Goal: Transaction & Acquisition: Purchase product/service

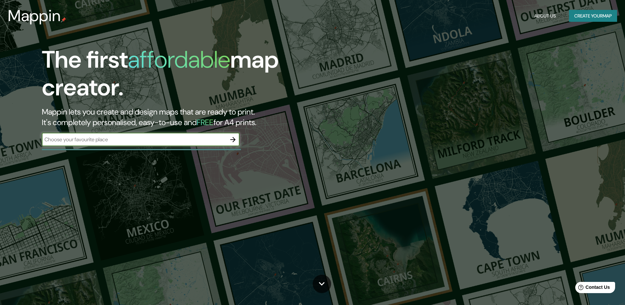
click at [213, 138] on input "text" at bounding box center [134, 139] width 185 height 8
type input "Perú"
click at [233, 136] on icon "button" at bounding box center [233, 139] width 8 height 8
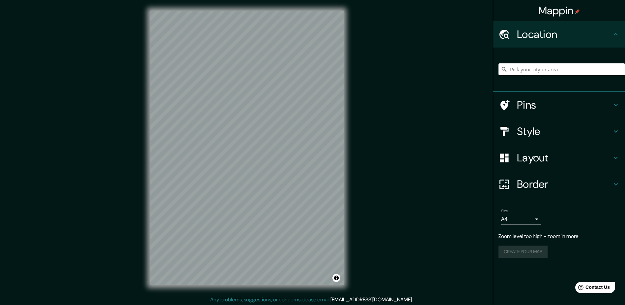
click at [361, 121] on div "Mappin Location Pins Style Layout Border Choose a border. Hint : you can make l…" at bounding box center [312, 153] width 625 height 306
click at [542, 66] on input "Pick your city or area" at bounding box center [562, 69] width 127 height 12
type input "Chiclayo, Departamento de Lambayeque, Perú"
drag, startPoint x: 259, startPoint y: 167, endPoint x: 266, endPoint y: 163, distance: 7.4
click at [266, 163] on div at bounding box center [267, 165] width 5 height 5
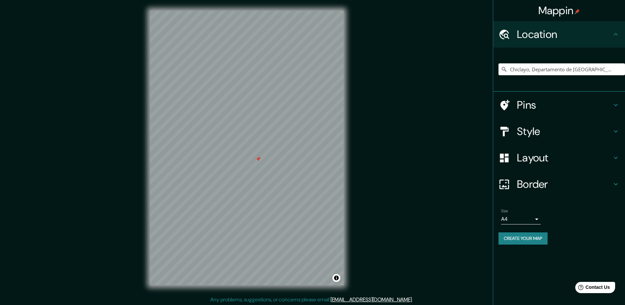
drag, startPoint x: 266, startPoint y: 162, endPoint x: 258, endPoint y: 158, distance: 9.1
click at [258, 158] on div at bounding box center [257, 158] width 5 height 5
click at [262, 162] on div at bounding box center [261, 160] width 5 height 5
